Goal: Information Seeking & Learning: Learn about a topic

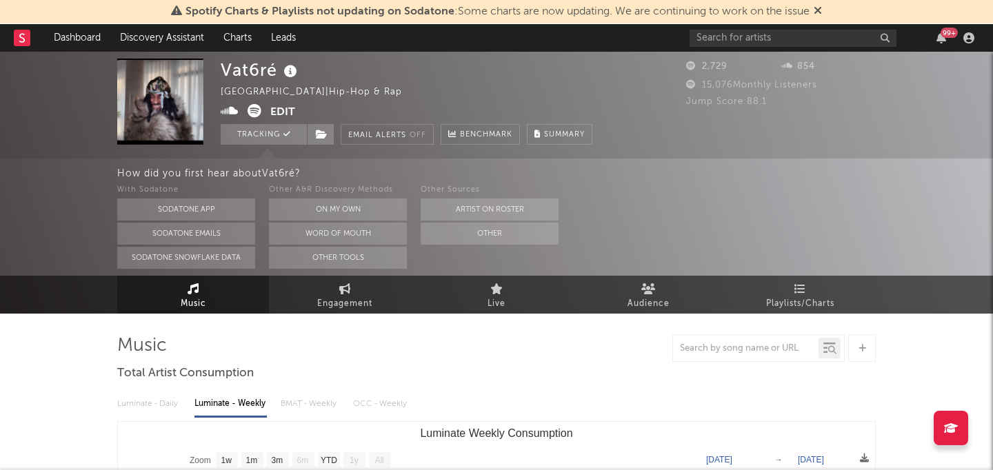
select select "1w"
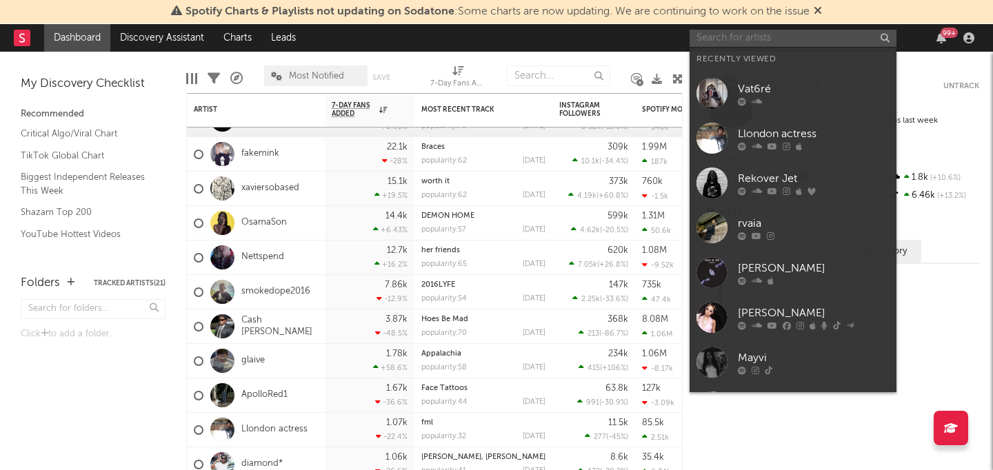
click at [769, 43] on input "text" at bounding box center [792, 38] width 207 height 17
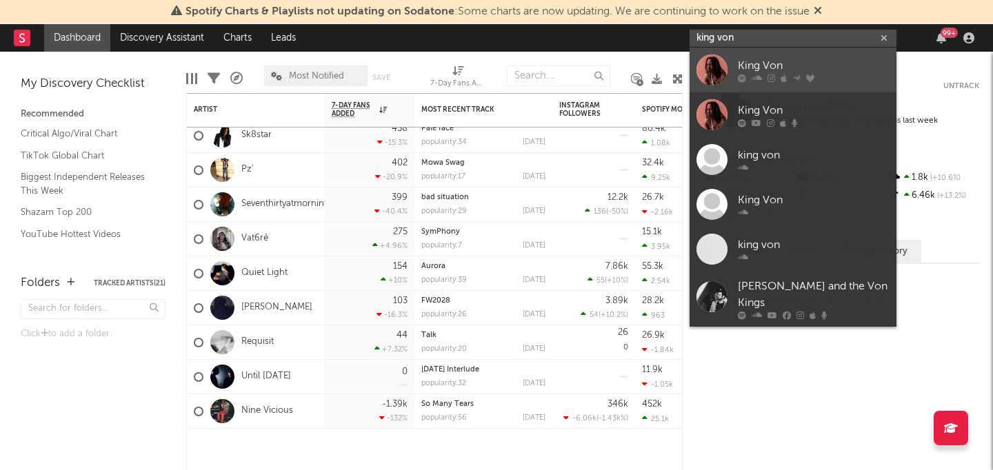
type input "king von"
click at [750, 64] on div "King Von" at bounding box center [814, 65] width 152 height 17
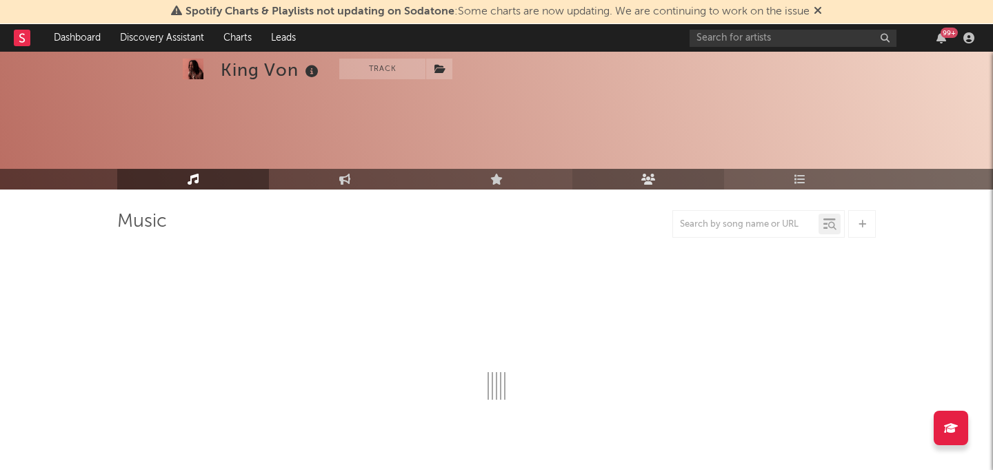
scroll to position [101, 0]
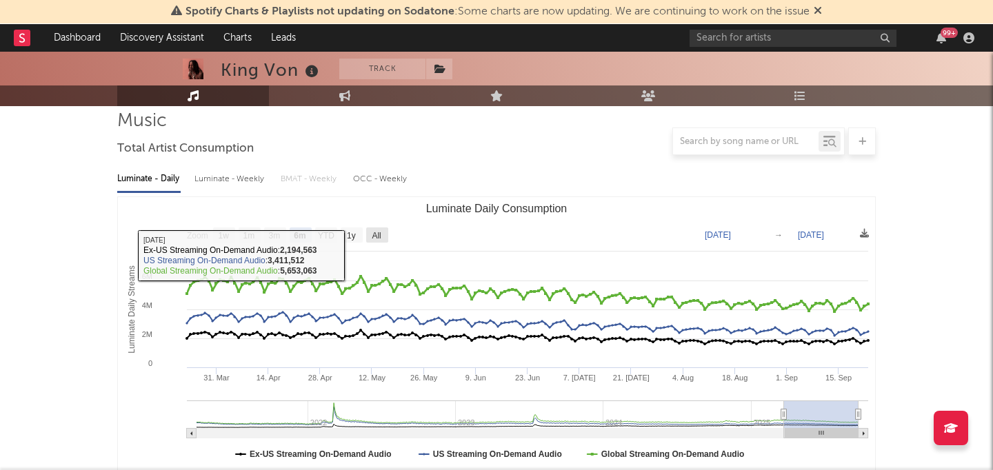
click at [370, 227] on rect "Luminate Daily Consumption" at bounding box center [496, 335] width 757 height 276
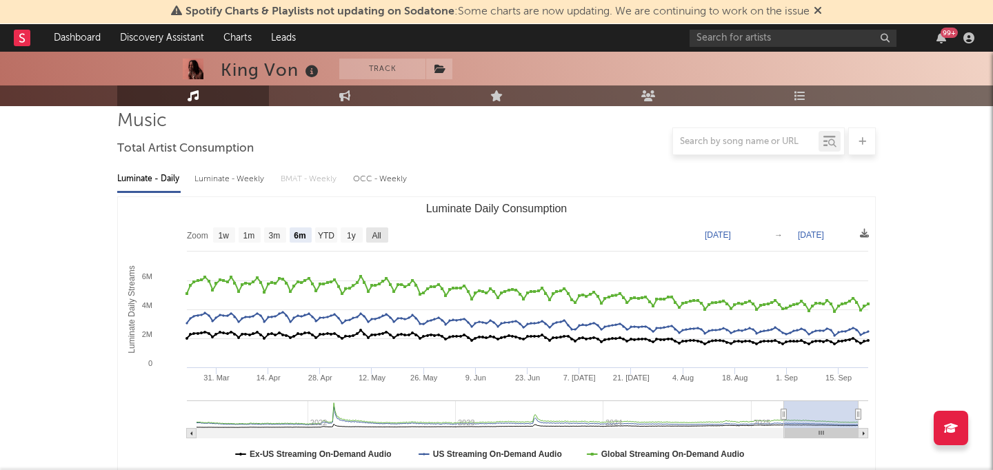
click at [374, 232] on text "All" at bounding box center [376, 236] width 9 height 10
select select "All"
type input "[DATE]"
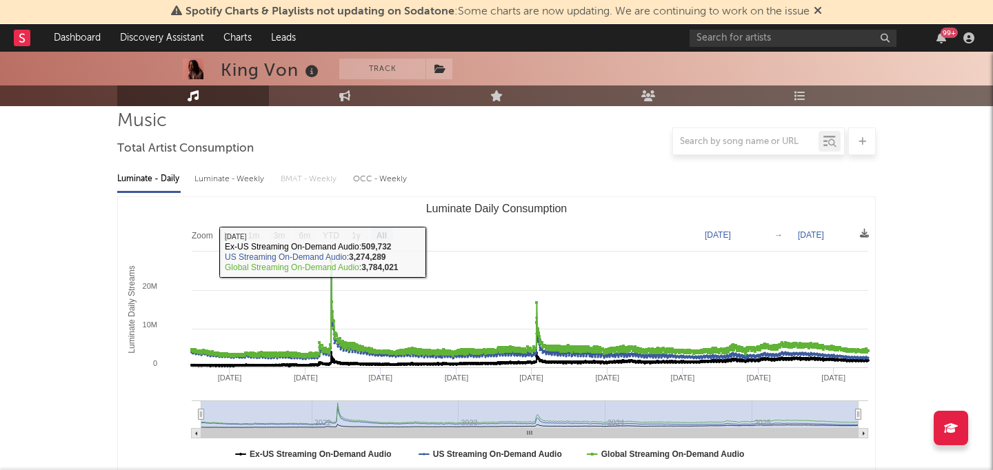
click at [228, 180] on div "Luminate - Weekly" at bounding box center [230, 179] width 72 height 23
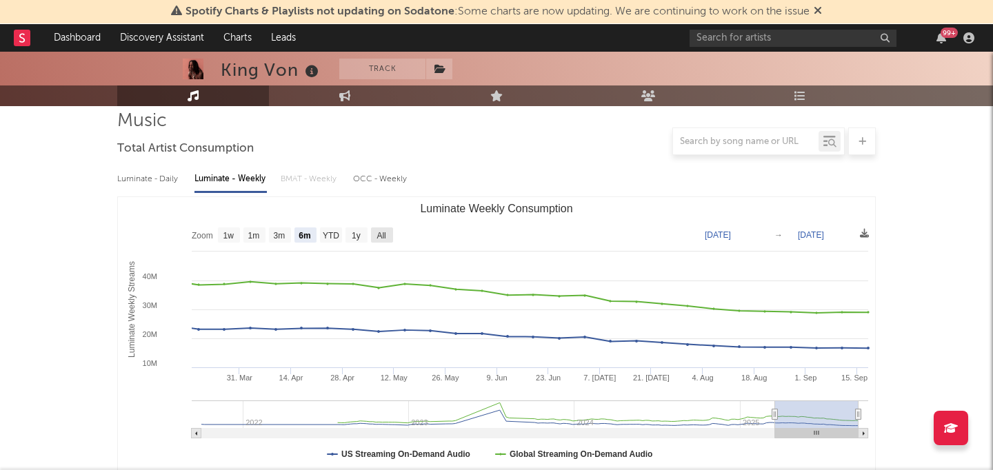
click at [382, 236] on text "All" at bounding box center [380, 236] width 9 height 10
select select "All"
type input "[DATE]"
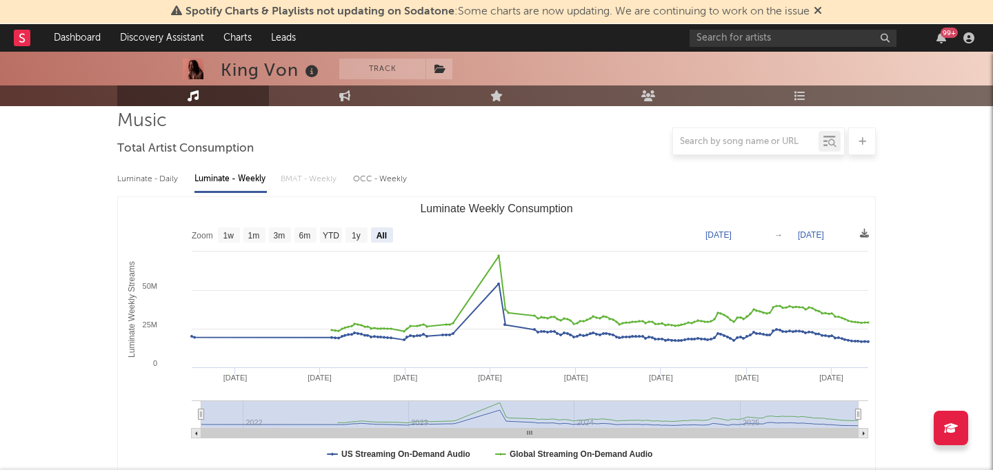
click at [174, 189] on div "Luminate - Daily" at bounding box center [148, 179] width 63 height 23
select select "6m"
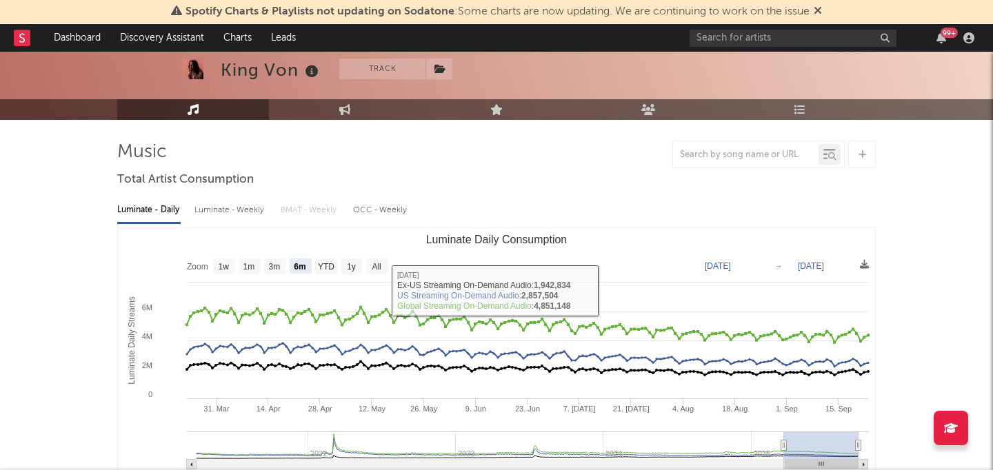
scroll to position [73, 0]
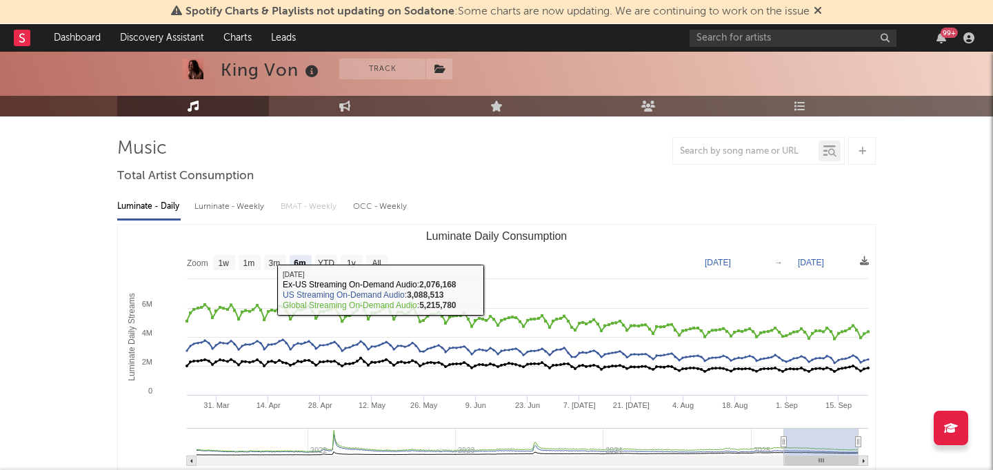
click at [233, 208] on div "Luminate - Weekly" at bounding box center [230, 206] width 72 height 23
select select "6m"
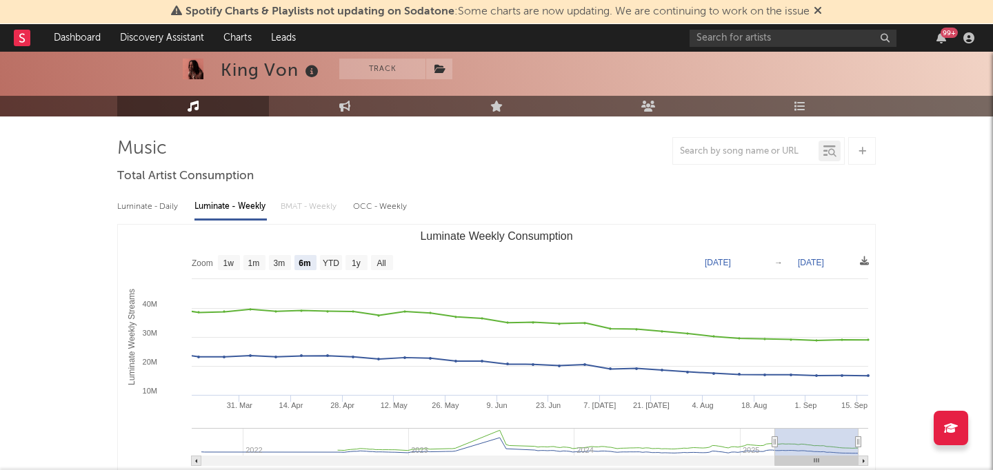
click at [150, 200] on div "Luminate - Daily" at bounding box center [148, 206] width 63 height 23
select select "6m"
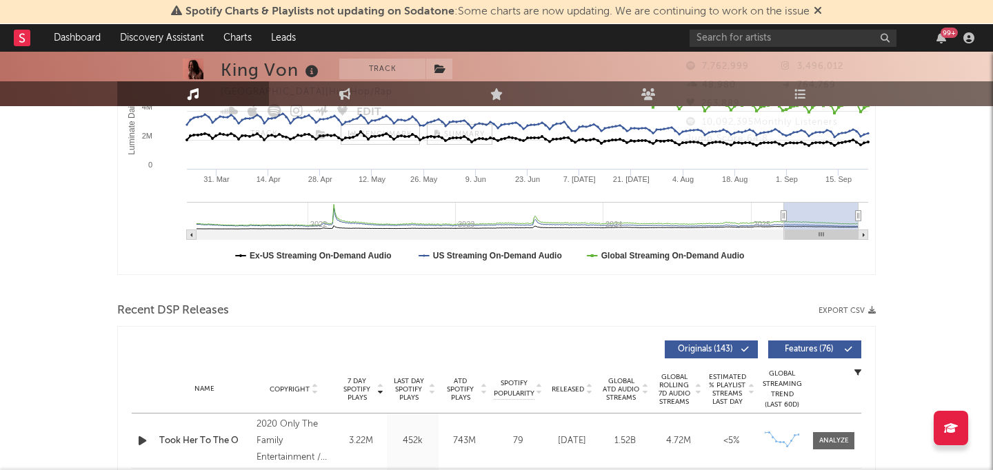
scroll to position [0, 0]
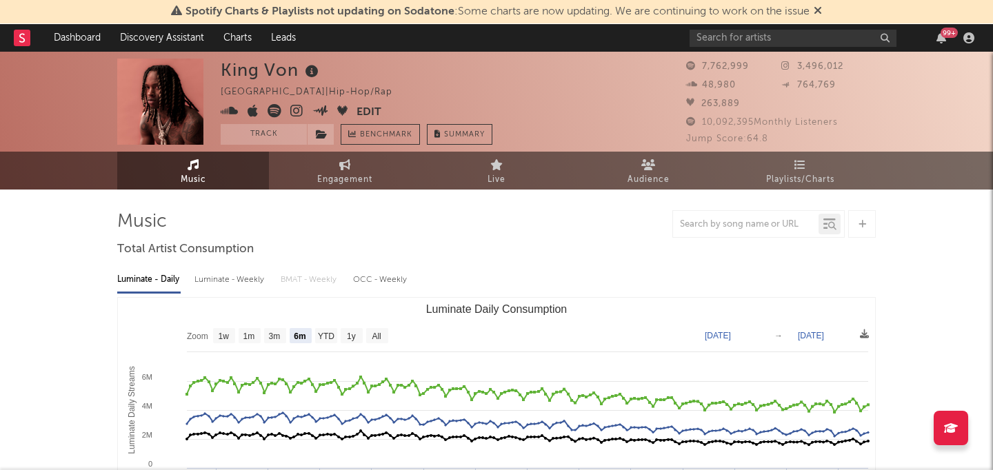
click at [201, 99] on img at bounding box center [160, 102] width 86 height 86
